Goal: Information Seeking & Learning: Learn about a topic

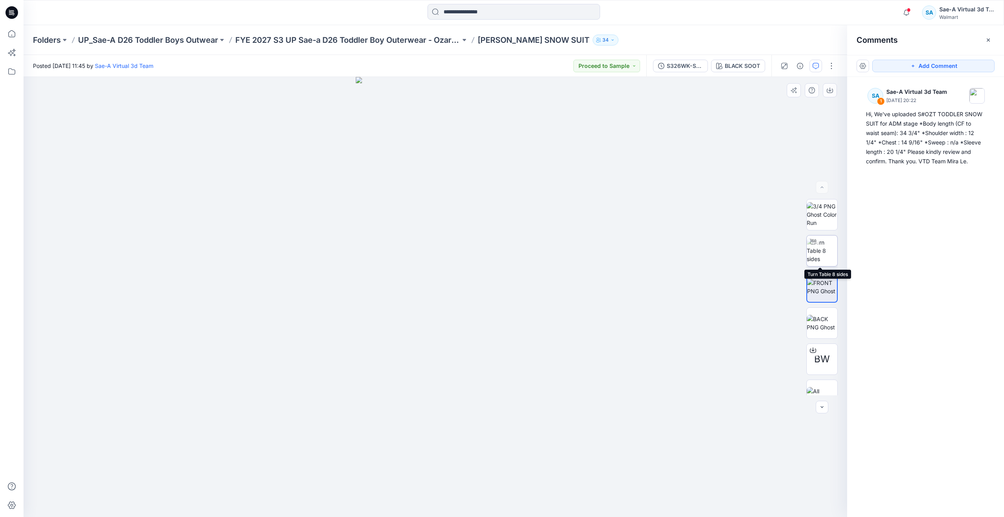
drag, startPoint x: 821, startPoint y: 252, endPoint x: 823, endPoint y: 256, distance: 4.2
click at [823, 255] on img at bounding box center [822, 250] width 31 height 25
drag, startPoint x: 435, startPoint y: 503, endPoint x: 707, endPoint y: 470, distance: 274.2
click at [707, 470] on div at bounding box center [436, 297] width 824 height 440
drag, startPoint x: 470, startPoint y: 503, endPoint x: 242, endPoint y: 450, distance: 233.6
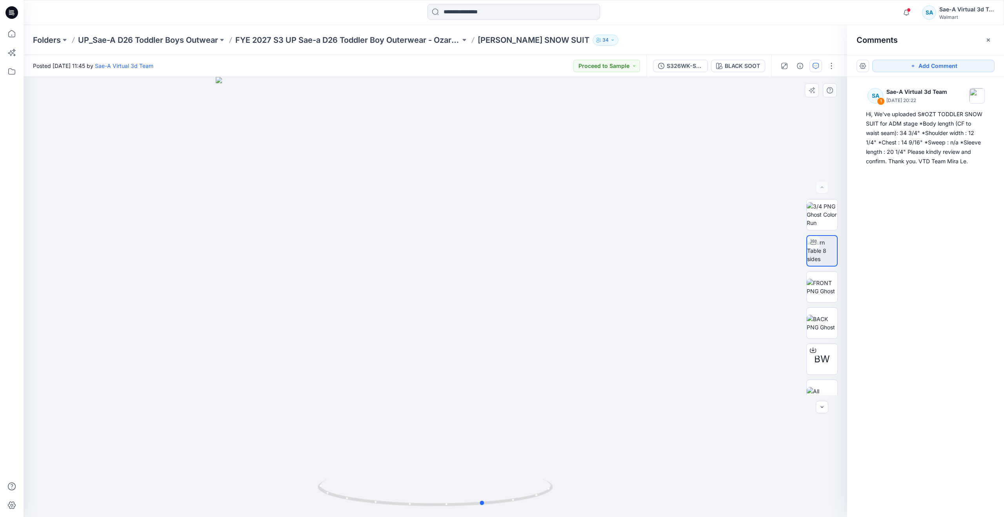
click at [242, 450] on div at bounding box center [436, 297] width 824 height 440
click at [7, 31] on icon at bounding box center [11, 33] width 17 height 17
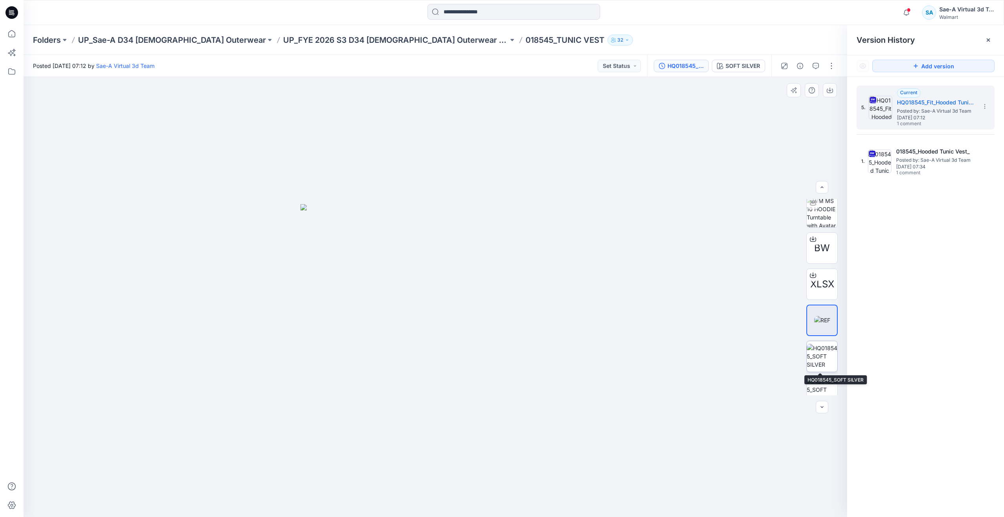
click at [822, 360] on img at bounding box center [822, 356] width 31 height 25
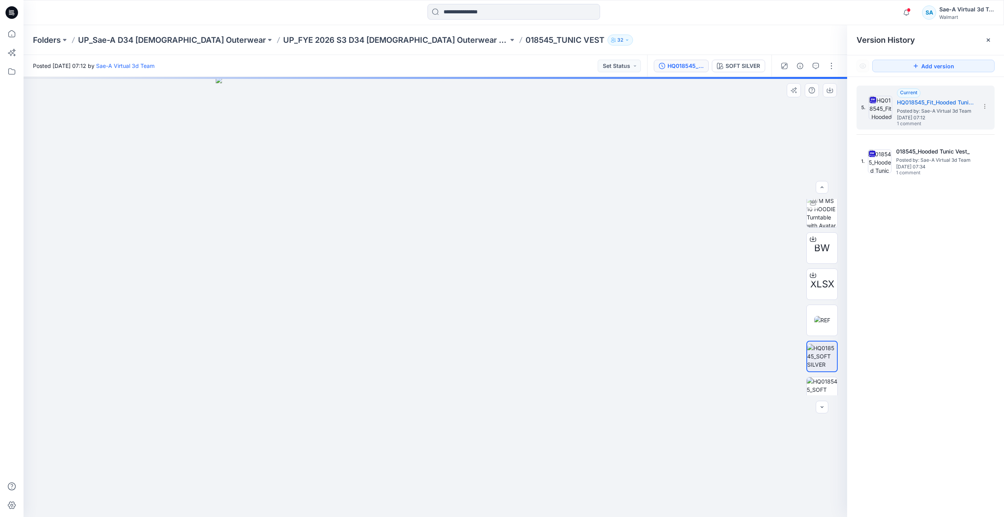
scroll to position [88, 0]
click at [814, 64] on icon "button" at bounding box center [816, 66] width 6 height 6
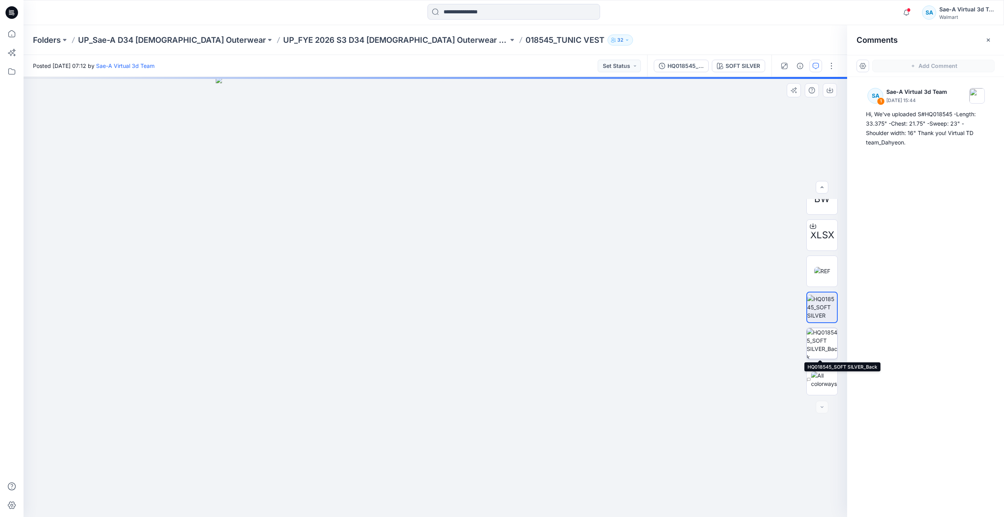
scroll to position [0, 0]
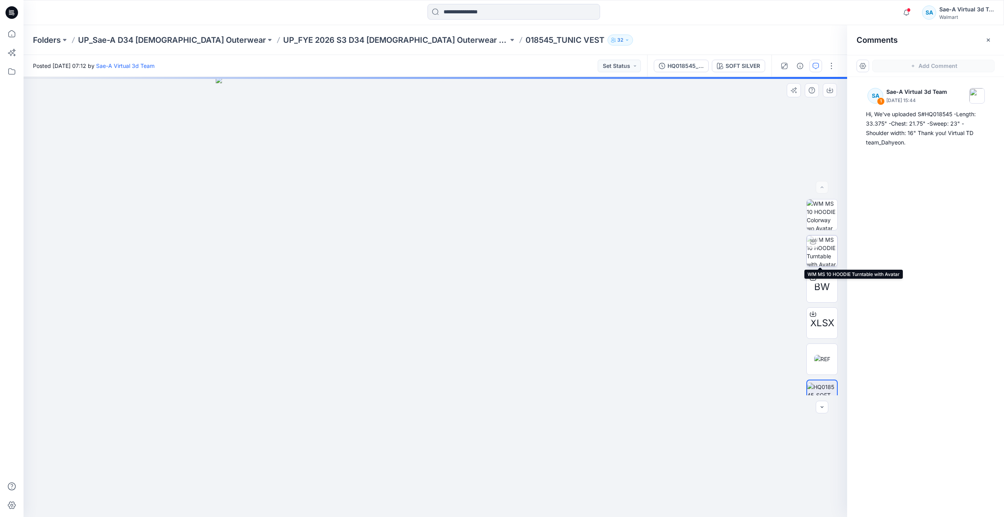
click at [825, 247] on img at bounding box center [822, 250] width 31 height 31
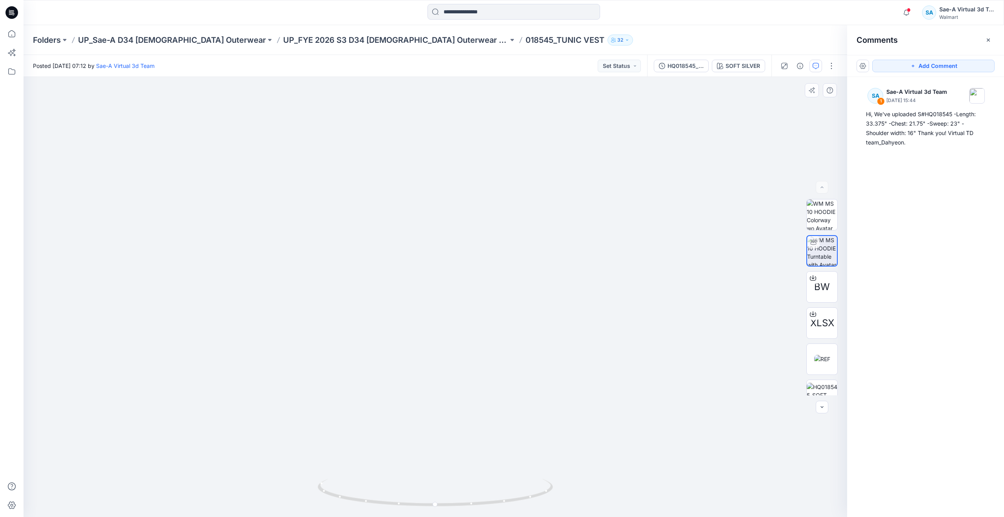
drag, startPoint x: 530, startPoint y: 223, endPoint x: 532, endPoint y: 327, distance: 103.6
drag, startPoint x: 437, startPoint y: 501, endPoint x: 693, endPoint y: 439, distance: 263.6
click at [693, 439] on div at bounding box center [436, 297] width 824 height 440
drag, startPoint x: 454, startPoint y: 507, endPoint x: 203, endPoint y: 429, distance: 262.6
click at [203, 429] on div at bounding box center [436, 297] width 824 height 440
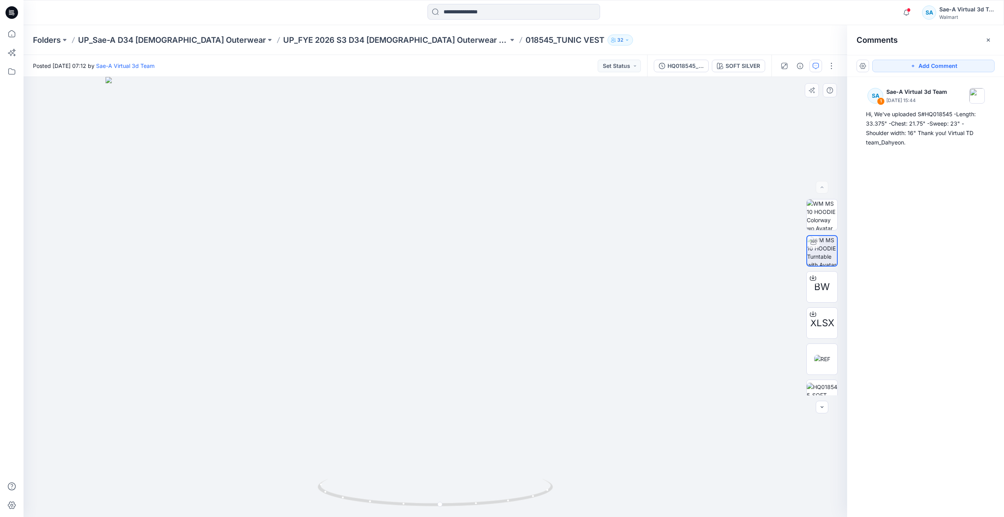
drag, startPoint x: 476, startPoint y: 413, endPoint x: 474, endPoint y: 442, distance: 29.1
drag, startPoint x: 482, startPoint y: 417, endPoint x: 482, endPoint y: 433, distance: 16.1
drag, startPoint x: 444, startPoint y: 507, endPoint x: 462, endPoint y: 498, distance: 20.4
click at [462, 498] on icon at bounding box center [436, 493] width 237 height 29
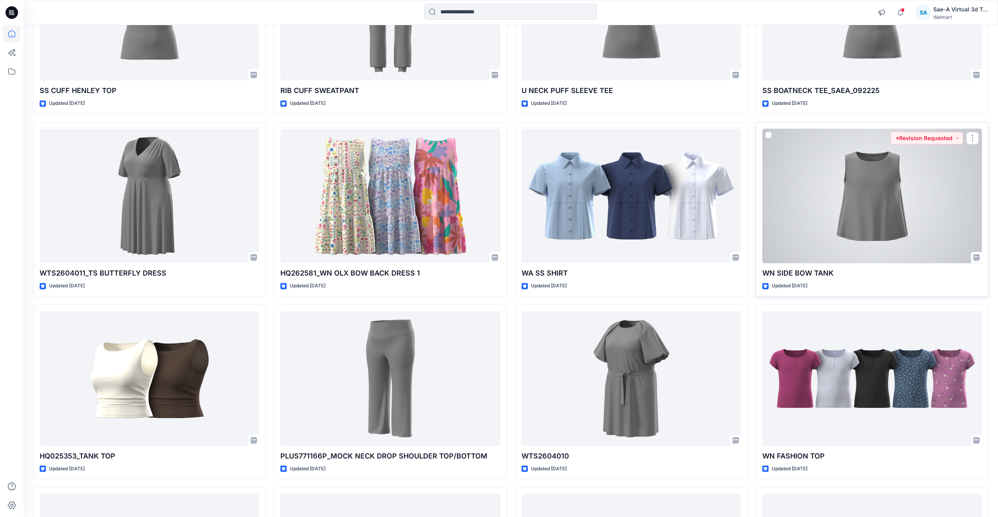
scroll to position [210, 0]
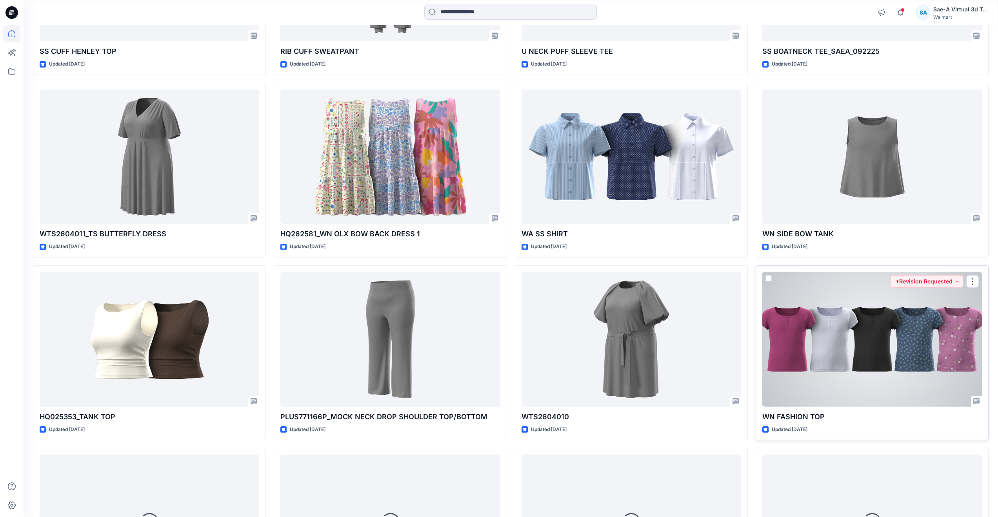
click at [858, 339] on div at bounding box center [872, 339] width 220 height 135
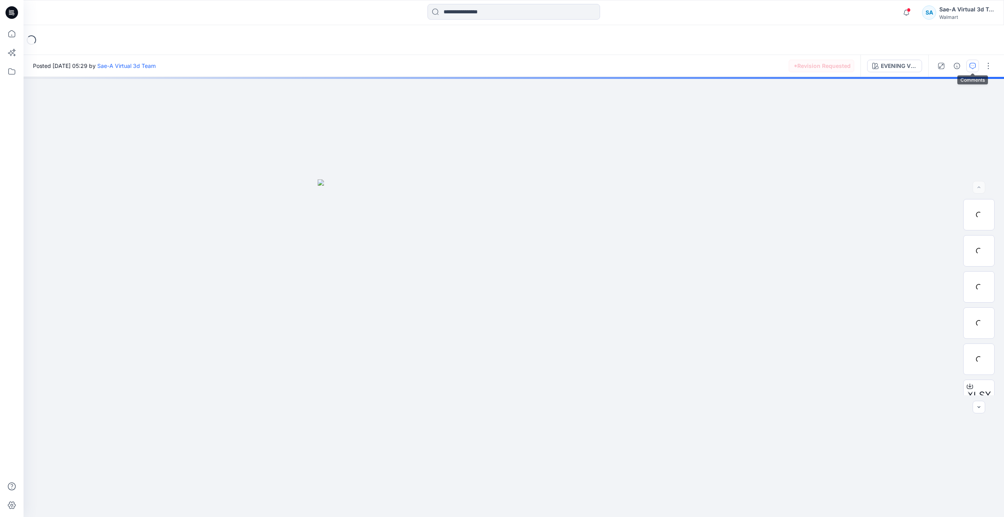
click at [976, 66] on button "button" at bounding box center [972, 66] width 13 height 13
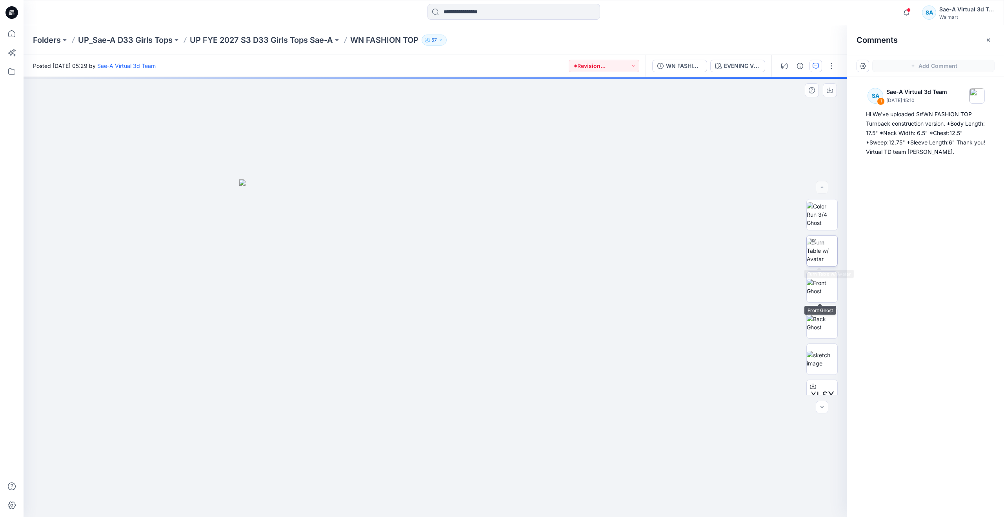
click at [821, 250] on img at bounding box center [822, 250] width 31 height 25
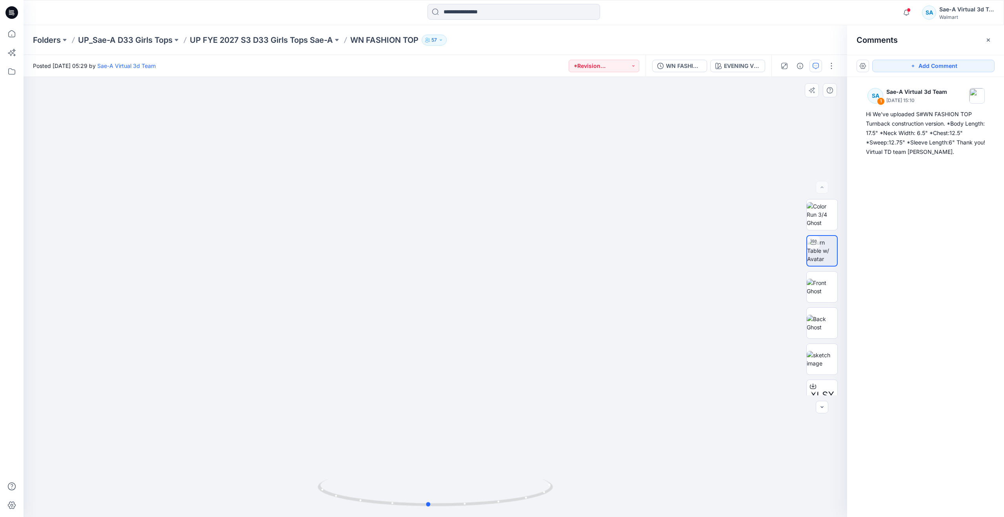
drag, startPoint x: 426, startPoint y: 504, endPoint x: 429, endPoint y: 417, distance: 87.1
click at [429, 417] on div at bounding box center [436, 297] width 824 height 440
click at [817, 278] on img at bounding box center [822, 286] width 31 height 16
click at [9, 35] on icon at bounding box center [11, 33] width 17 height 17
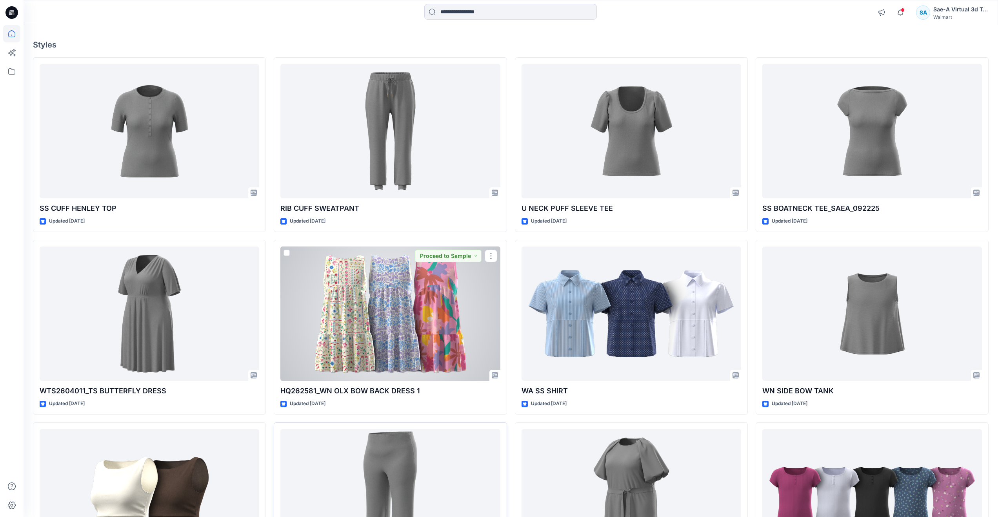
scroll to position [14, 0]
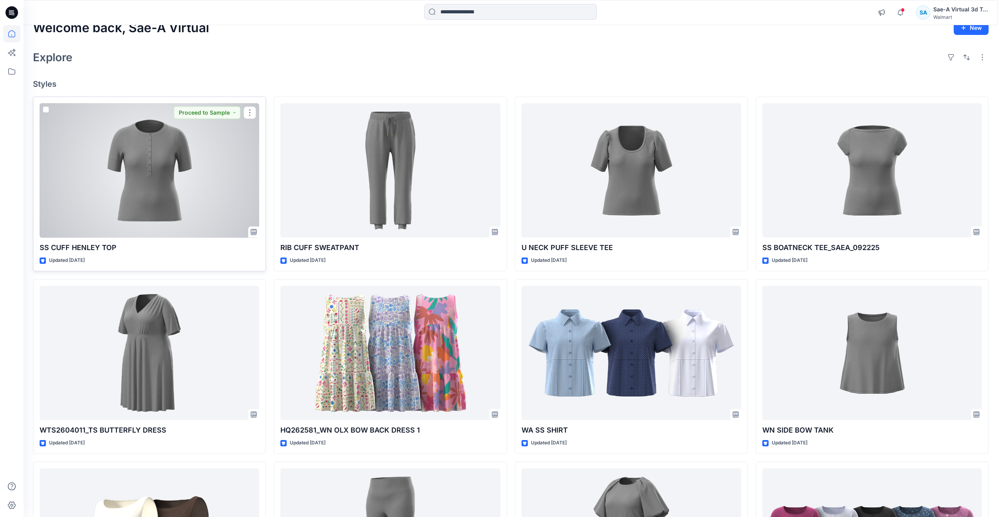
click at [109, 179] on div at bounding box center [150, 170] width 220 height 135
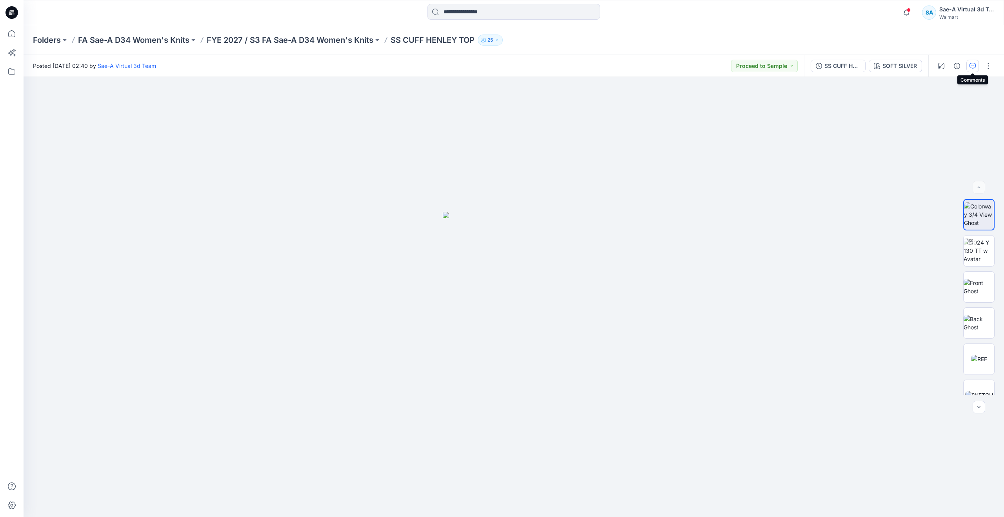
click at [974, 65] on icon "button" at bounding box center [973, 66] width 6 height 6
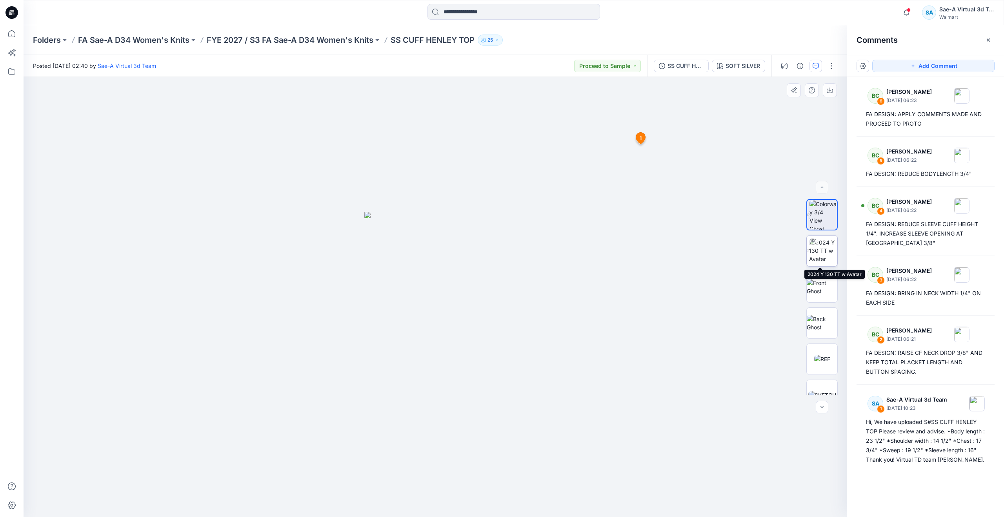
click at [824, 254] on img at bounding box center [823, 250] width 28 height 25
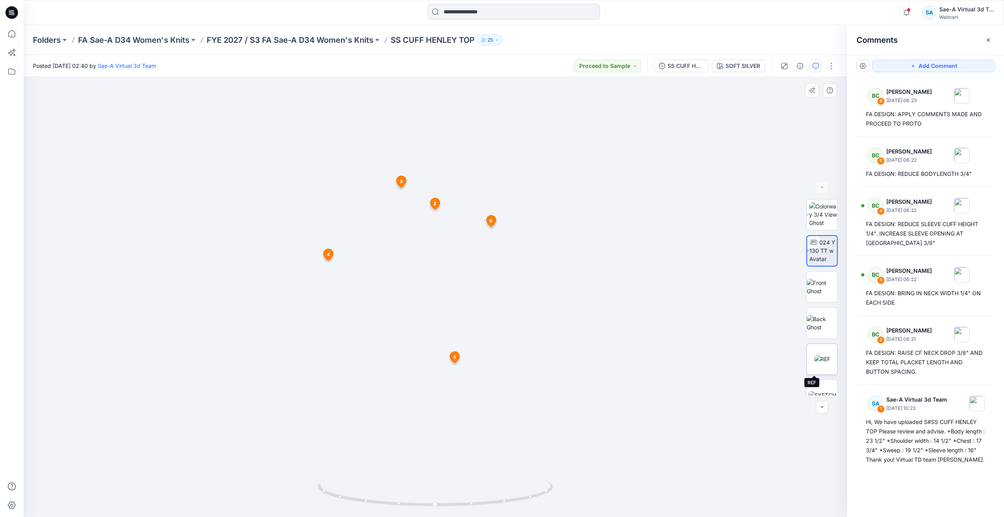
click at [821, 362] on img at bounding box center [822, 359] width 16 height 8
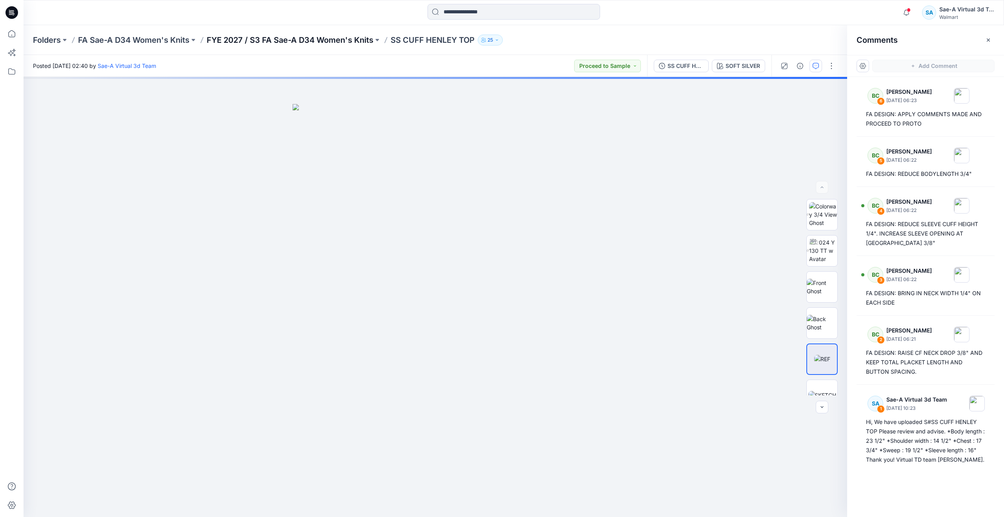
click at [335, 40] on p "FYE 2027 / S3 FA Sae-A D34 Women's Knits" at bounding box center [290, 40] width 167 height 11
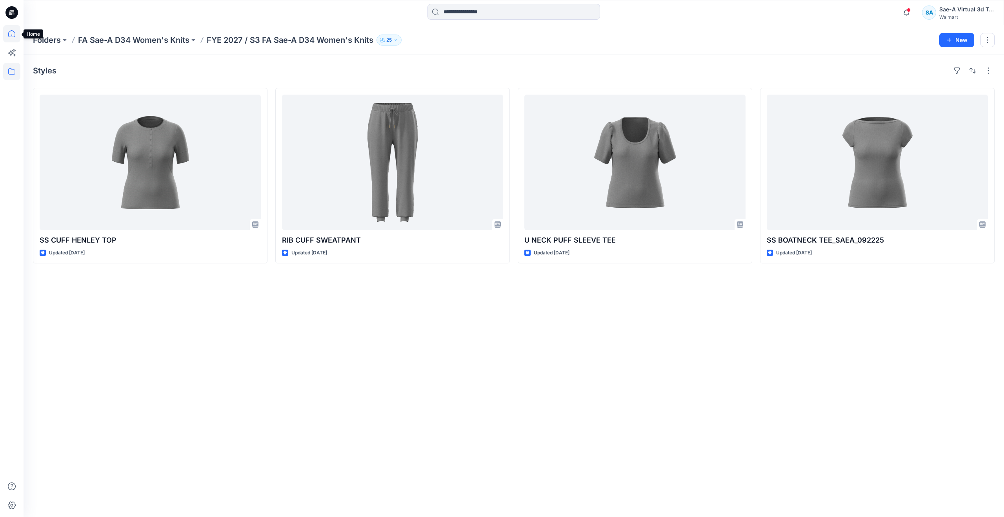
click at [11, 34] on icon at bounding box center [11, 33] width 17 height 17
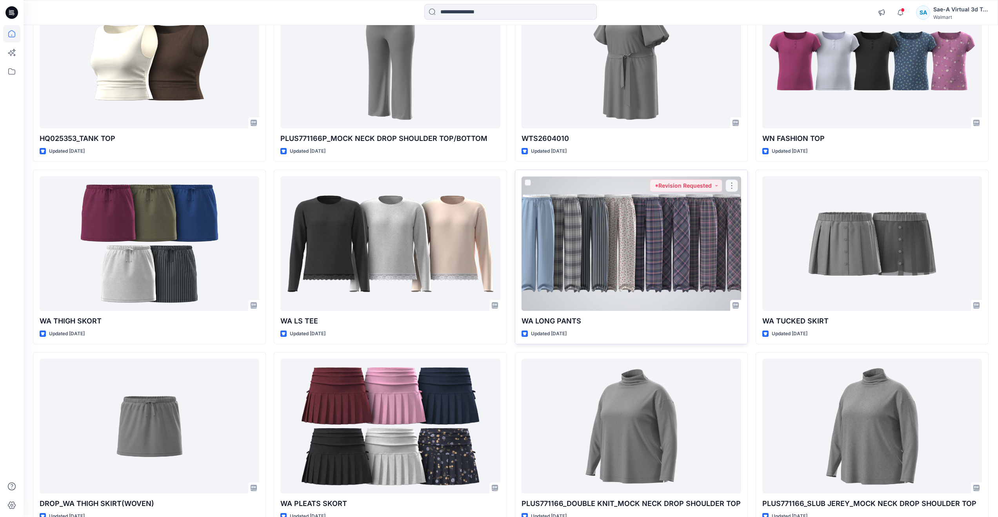
scroll to position [600, 0]
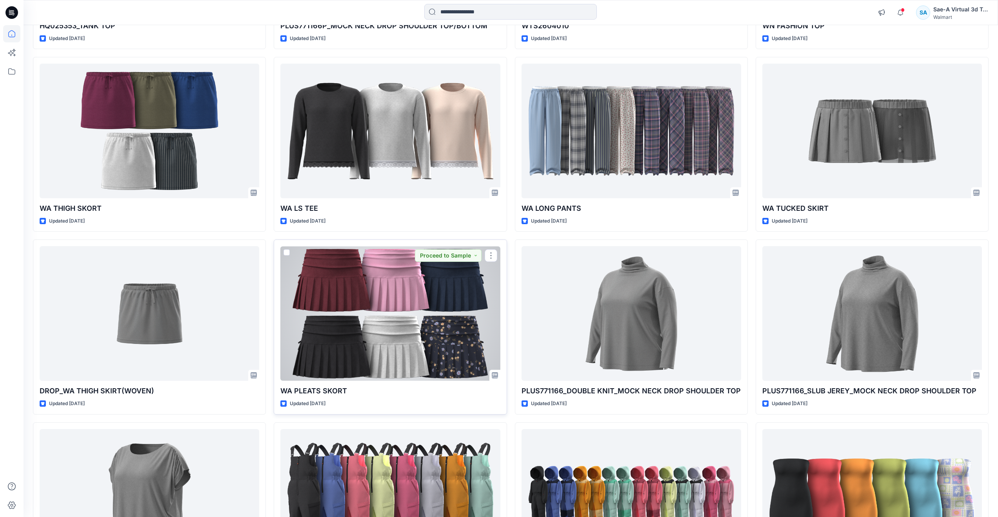
click at [407, 330] on div at bounding box center [390, 313] width 220 height 135
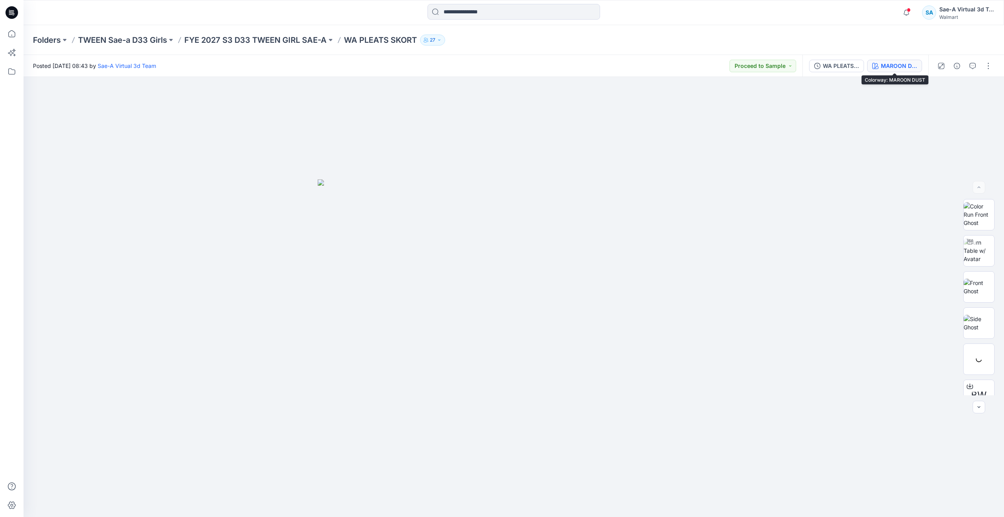
click at [909, 64] on div "MAROON DUST" at bounding box center [899, 66] width 36 height 9
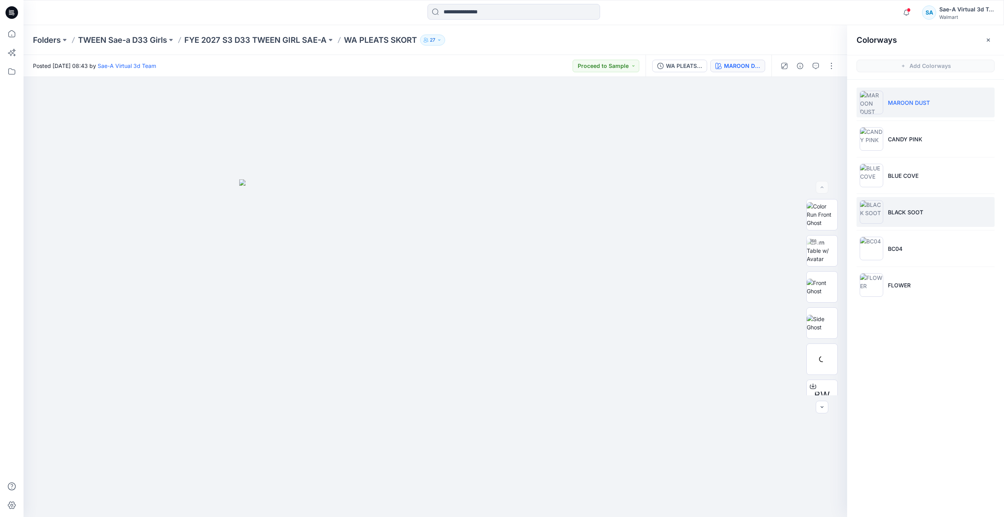
click at [905, 206] on li "BLACK SOOT" at bounding box center [926, 212] width 138 height 30
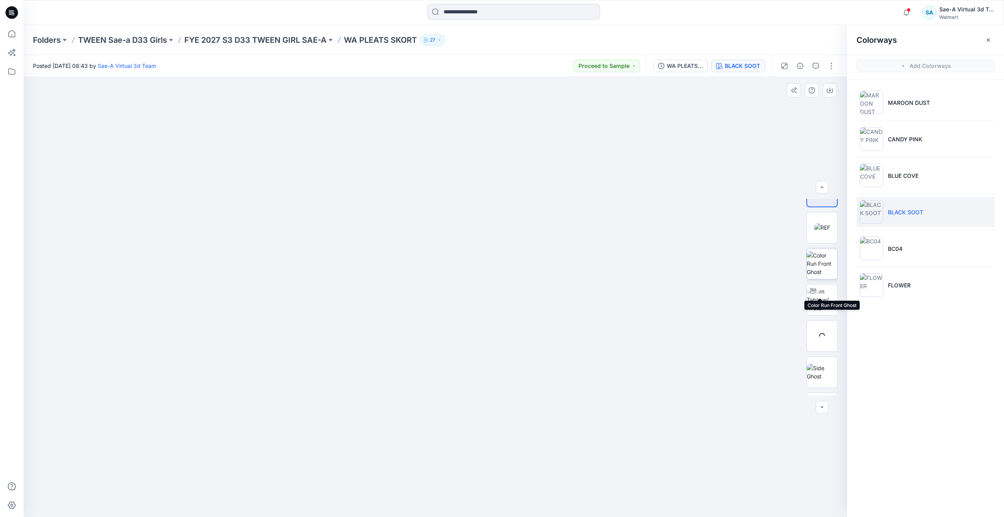
scroll to position [118, 0]
click at [826, 242] on img at bounding box center [822, 241] width 31 height 25
drag, startPoint x: 429, startPoint y: 503, endPoint x: 193, endPoint y: 435, distance: 245.6
click at [193, 435] on div at bounding box center [436, 297] width 824 height 440
drag, startPoint x: 438, startPoint y: 507, endPoint x: 215, endPoint y: 365, distance: 264.8
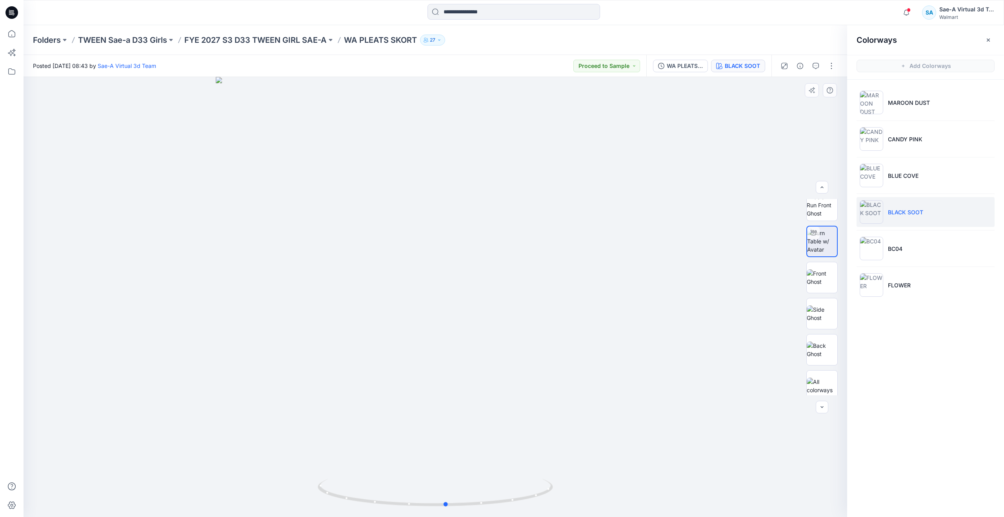
click at [215, 365] on div at bounding box center [436, 297] width 824 height 440
click at [908, 247] on li "BC04" at bounding box center [926, 248] width 138 height 30
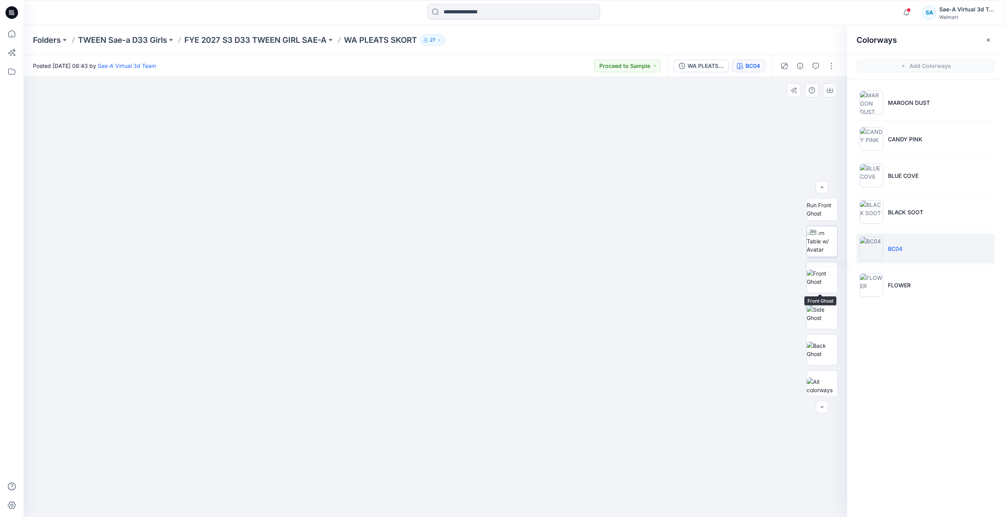
click at [814, 239] on img at bounding box center [822, 241] width 31 height 25
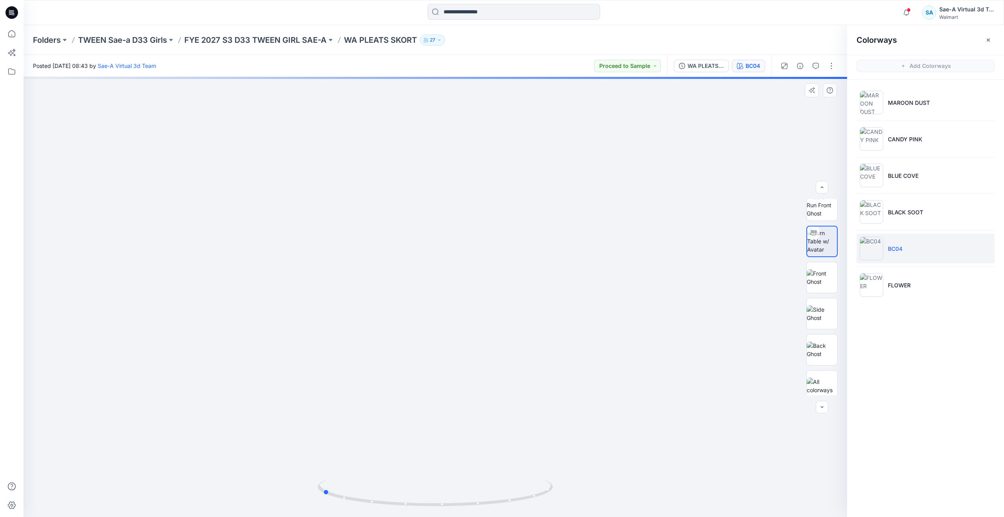
drag, startPoint x: 439, startPoint y: 500, endPoint x: 561, endPoint y: 471, distance: 125.8
click at [561, 471] on div at bounding box center [436, 297] width 824 height 440
click at [816, 70] on button "button" at bounding box center [816, 66] width 13 height 13
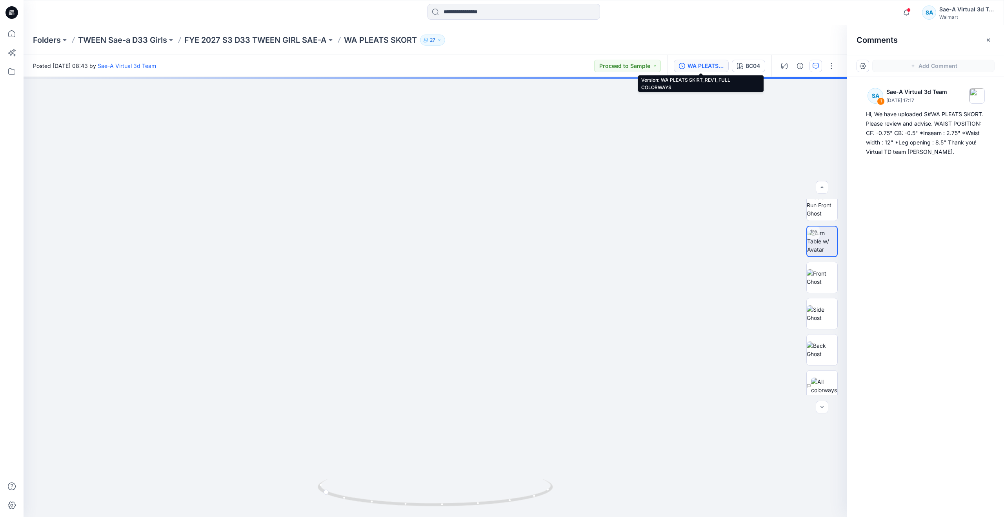
click at [699, 68] on div "WA PLEATS SKIRT_REV1_FULL COLORWAYS" at bounding box center [706, 66] width 36 height 9
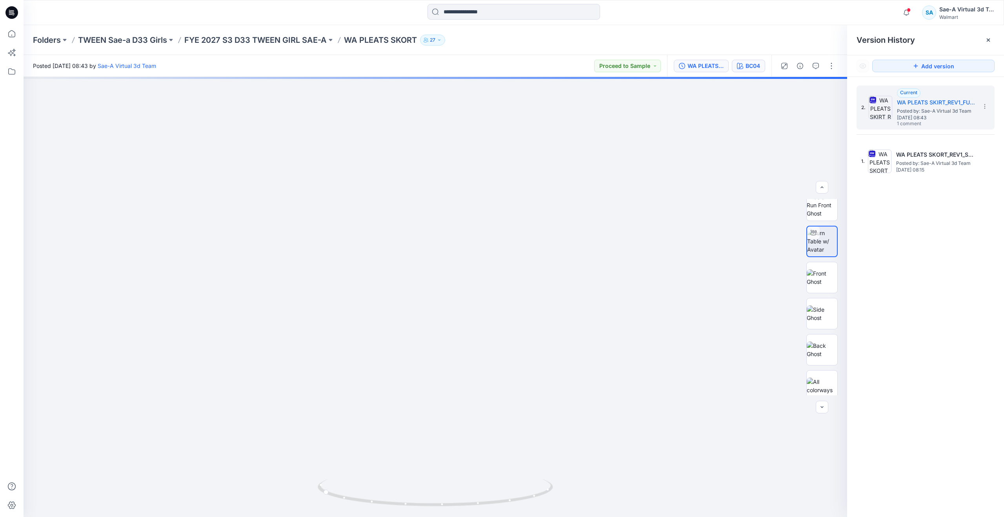
click at [755, 65] on div "BC04" at bounding box center [753, 66] width 15 height 9
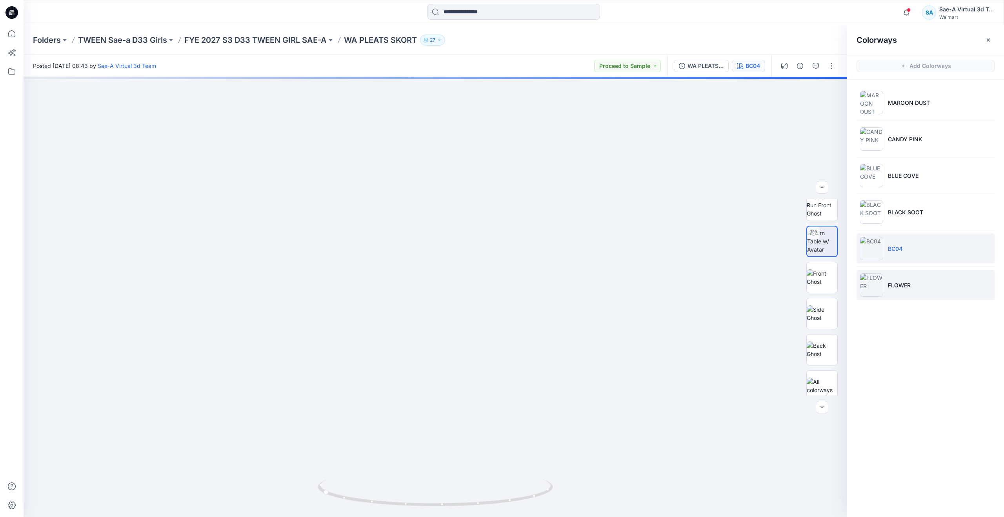
click at [897, 278] on li "FLOWER" at bounding box center [926, 285] width 138 height 30
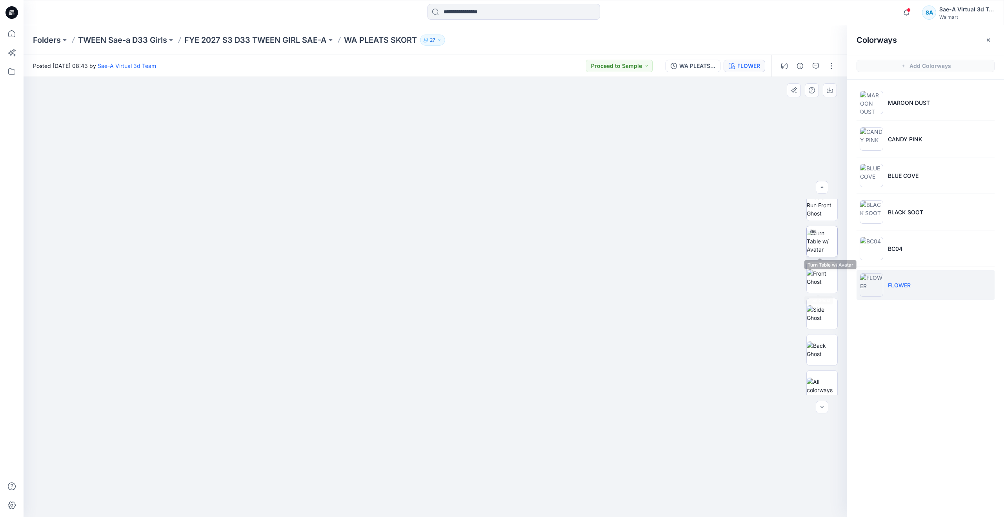
click at [825, 251] on img at bounding box center [822, 241] width 31 height 25
drag, startPoint x: 438, startPoint y: 505, endPoint x: 472, endPoint y: 443, distance: 70.6
click at [472, 443] on div at bounding box center [436, 297] width 824 height 440
drag, startPoint x: 468, startPoint y: 506, endPoint x: 107, endPoint y: 391, distance: 379.3
click at [107, 391] on div at bounding box center [436, 297] width 824 height 440
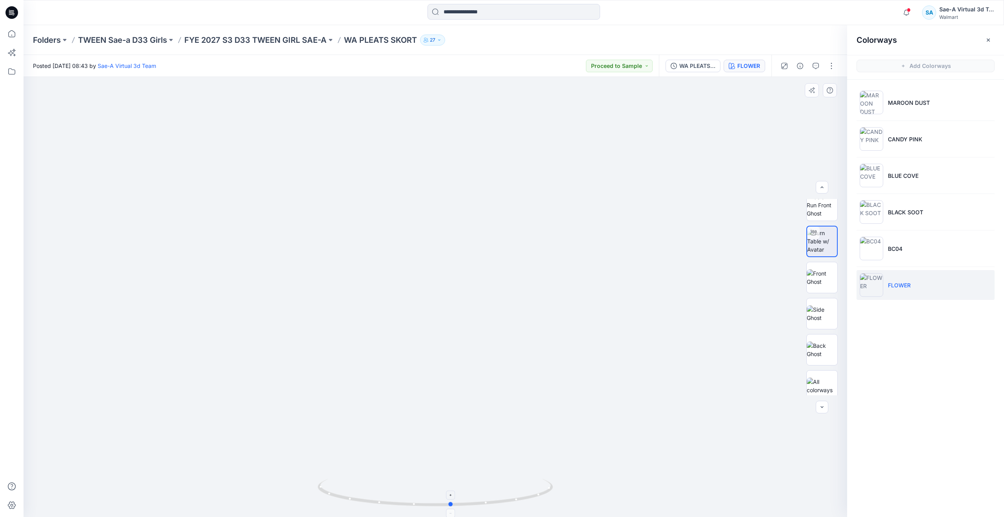
drag, startPoint x: 348, startPoint y: 499, endPoint x: 458, endPoint y: 495, distance: 109.5
click at [458, 495] on icon at bounding box center [436, 493] width 237 height 29
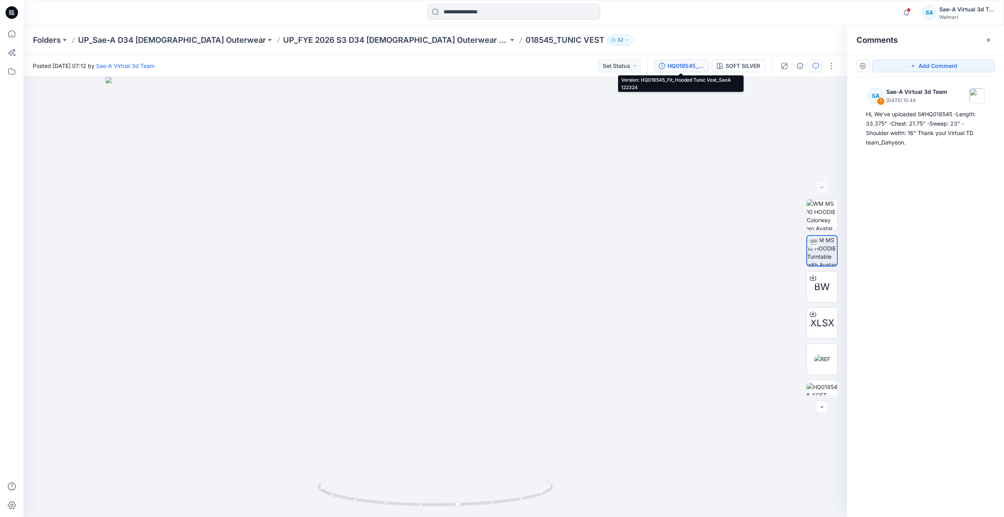
click at [691, 65] on div "HQ018545_Fit_Hooded Tunic Vest_SaeA 122324" at bounding box center [686, 66] width 36 height 9
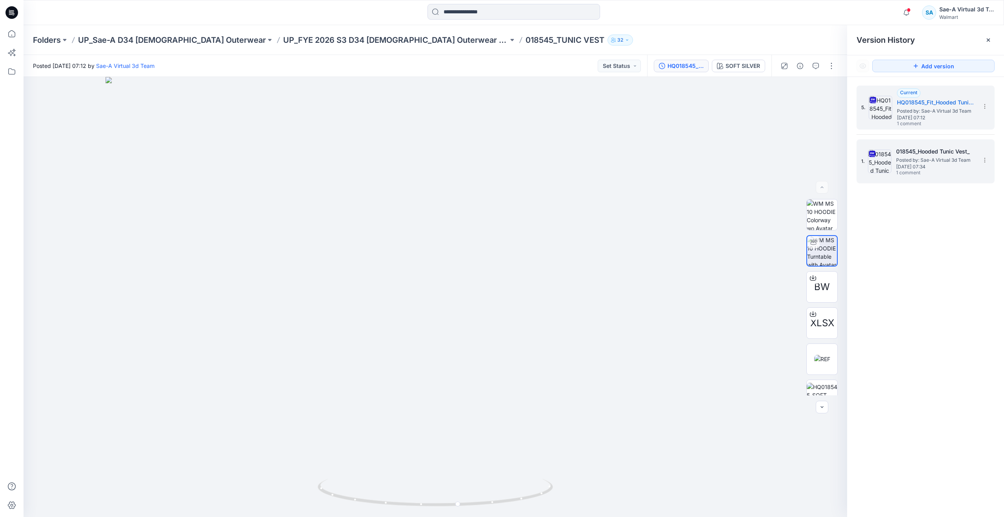
click at [907, 152] on h5 "018545_Hooded Tunic Vest_" at bounding box center [935, 151] width 78 height 9
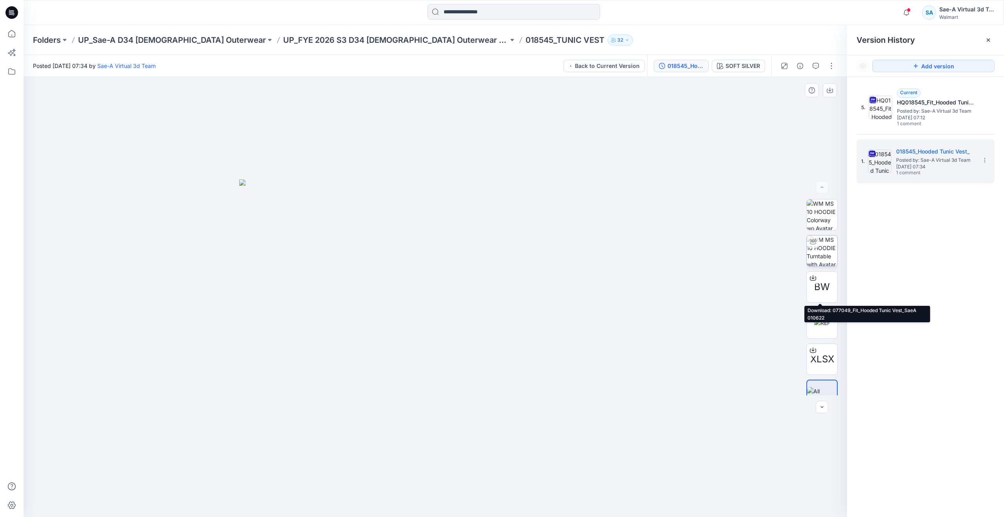
click at [816, 260] on img at bounding box center [822, 250] width 31 height 31
